Goal: Information Seeking & Learning: Find specific page/section

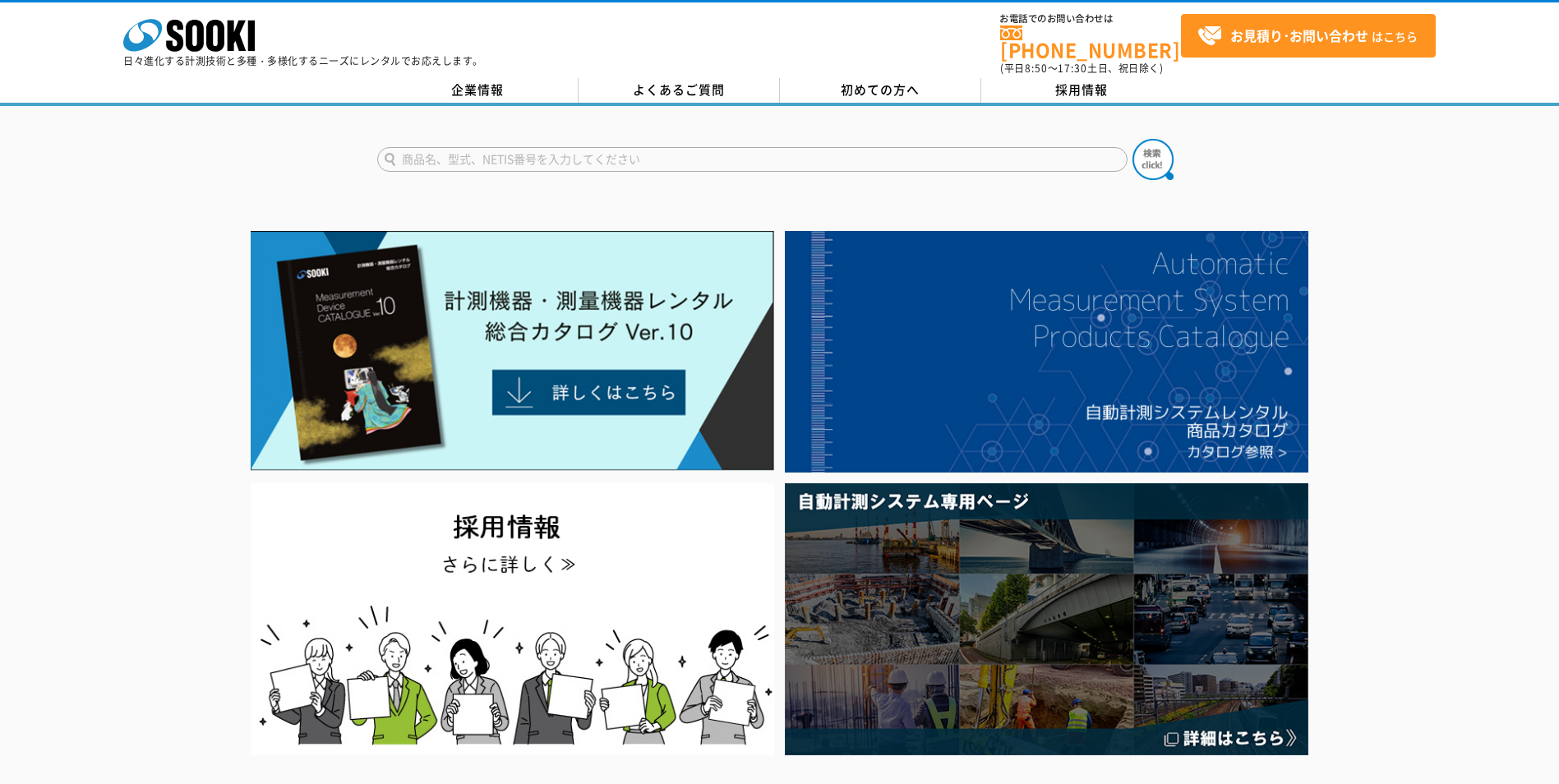
click at [635, 155] on input "text" at bounding box center [752, 159] width 751 height 24
type input "ポンプ"
click at [1132, 139] on button at bounding box center [1152, 159] width 41 height 41
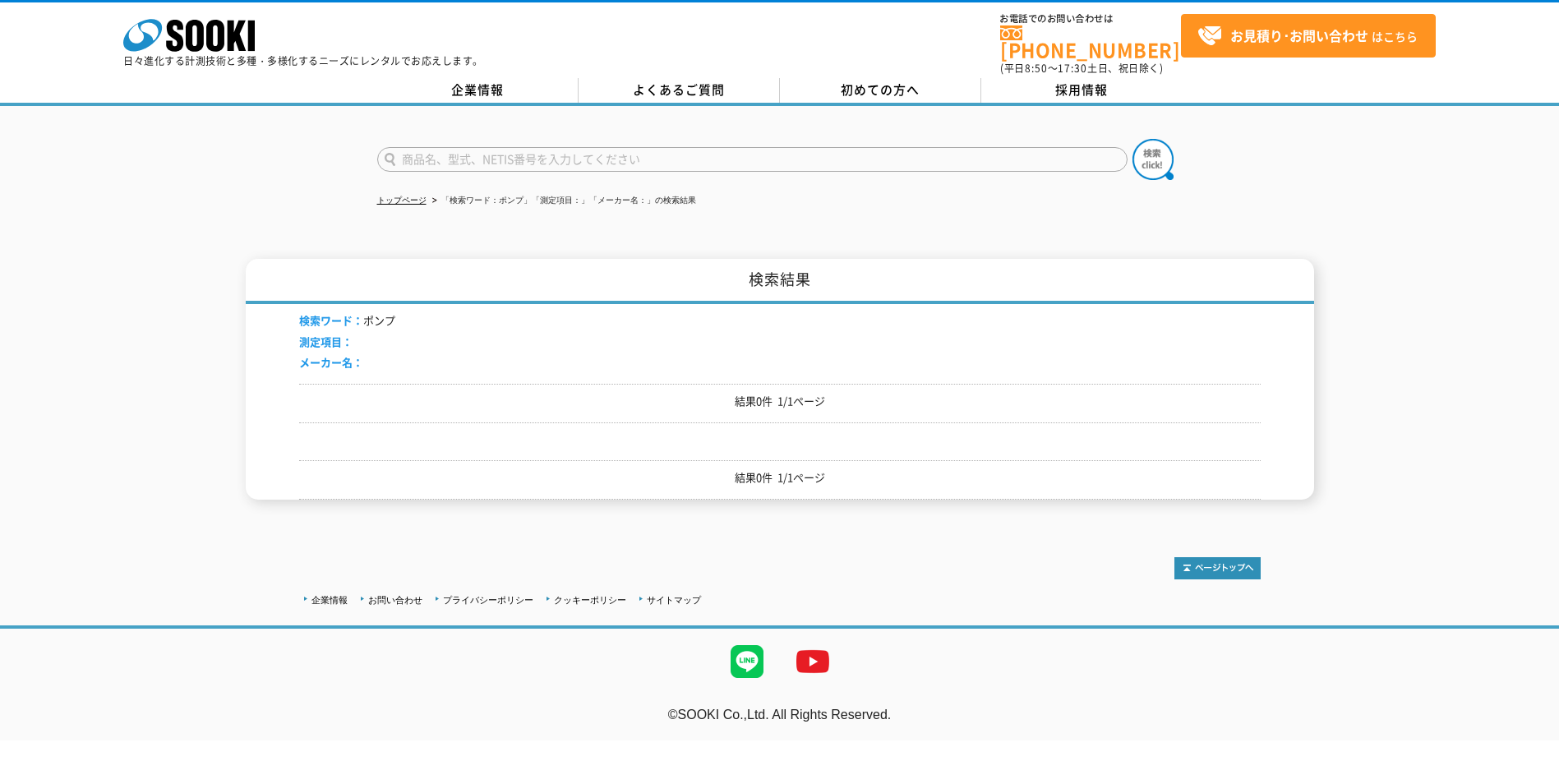
click at [634, 147] on input "text" at bounding box center [752, 159] width 751 height 24
type input "ぺ"
type input "ペリスティック"
click at [1132, 139] on button at bounding box center [1152, 159] width 41 height 41
